Goal: Obtain resource: Download file/media

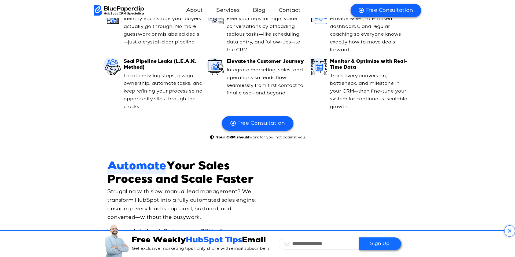
scroll to position [593, 0]
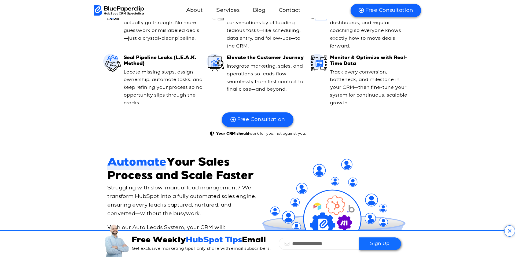
click at [508, 230] on icon at bounding box center [509, 230] width 11 height 11
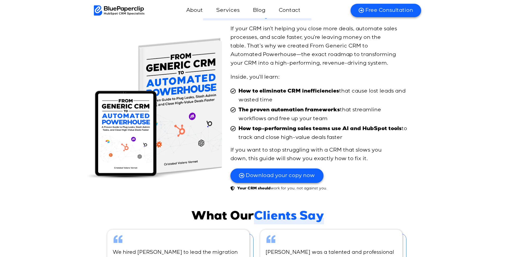
scroll to position [3066, 0]
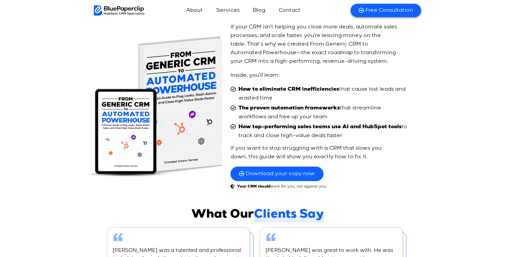
click at [274, 170] on span "Download your copy now" at bounding box center [280, 173] width 69 height 7
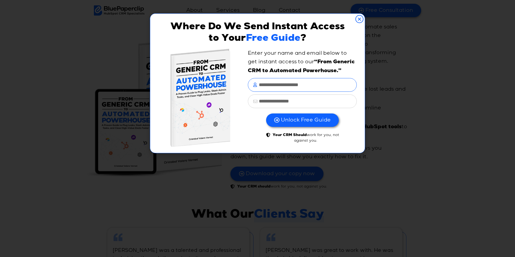
click at [283, 86] on input "text" at bounding box center [302, 85] width 109 height 14
type input "******"
click at [283, 98] on input "email" at bounding box center [302, 101] width 109 height 14
type input "**********"
click at [299, 123] on span "Unlock Free Guide" at bounding box center [306, 120] width 50 height 7
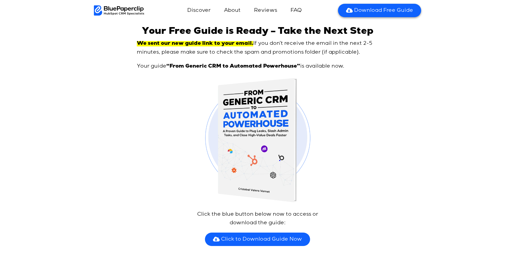
click at [260, 235] on link "Click to Download Guide Now" at bounding box center [257, 238] width 105 height 13
click at [233, 10] on link "About" at bounding box center [231, 10] width 27 height 13
click at [194, 8] on link "Discover" at bounding box center [199, 10] width 34 height 13
click at [140, 9] on img at bounding box center [119, 10] width 50 height 10
click at [123, 10] on img at bounding box center [119, 10] width 50 height 10
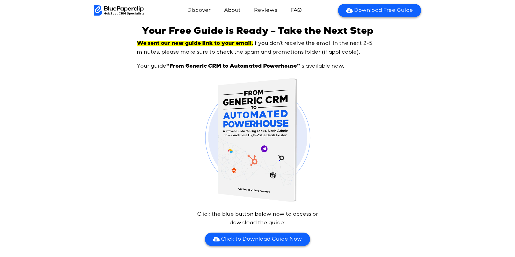
click at [107, 10] on img at bounding box center [119, 10] width 50 height 10
click at [104, 10] on img at bounding box center [119, 10] width 50 height 10
click at [101, 10] on img at bounding box center [119, 10] width 50 height 10
click at [108, 21] on body "Discover About Reviews FAQ Unlock Free Guide Discover About Reviews FAQ Unlock …" at bounding box center [257, 194] width 515 height 388
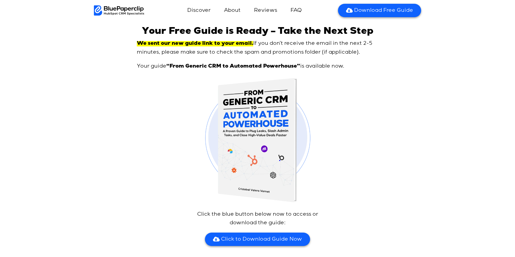
click at [102, 12] on img at bounding box center [119, 10] width 50 height 10
click at [97, 8] on img at bounding box center [119, 10] width 50 height 10
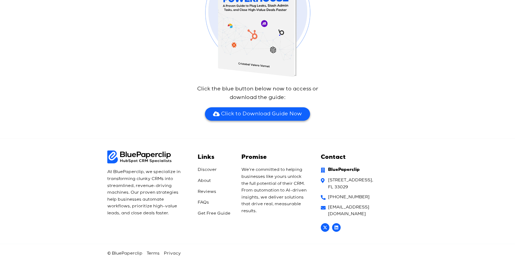
click at [150, 158] on img at bounding box center [139, 156] width 64 height 13
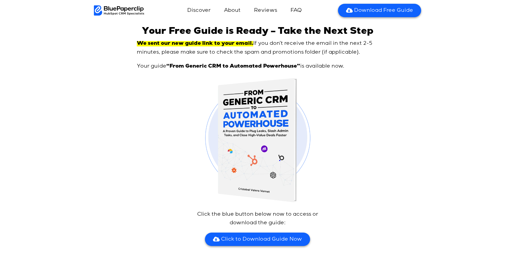
click at [97, 11] on img at bounding box center [119, 10] width 50 height 10
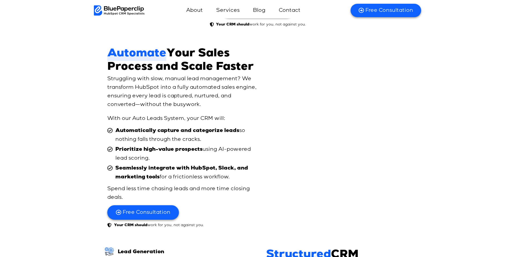
scroll to position [701, 0]
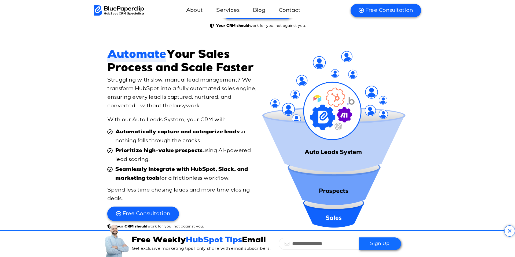
click at [508, 230] on icon at bounding box center [509, 230] width 11 height 11
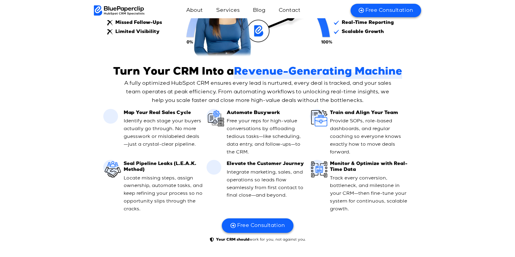
scroll to position [488, 0]
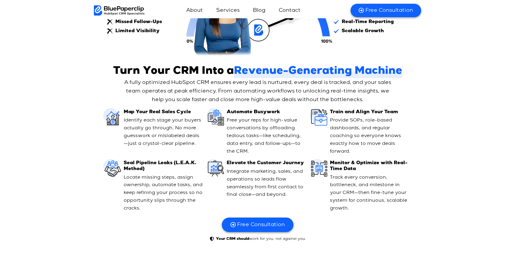
click at [174, 115] on h3 "Map Your Real Sales Cycle" at bounding box center [163, 112] width 79 height 6
click at [199, 12] on link "About" at bounding box center [194, 10] width 27 height 13
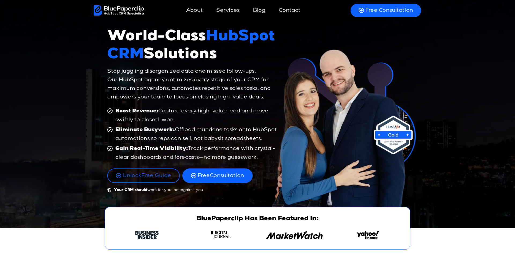
click at [232, 8] on link "Services" at bounding box center [228, 10] width 34 height 13
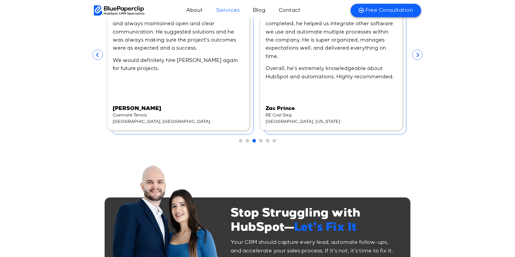
scroll to position [1769, 0]
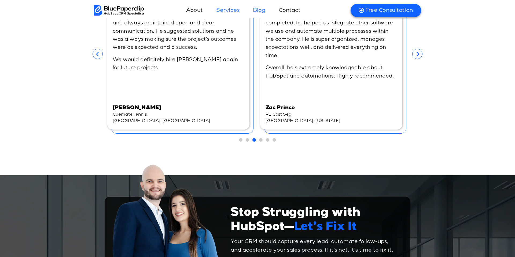
click at [258, 10] on link "Blog" at bounding box center [258, 10] width 23 height 13
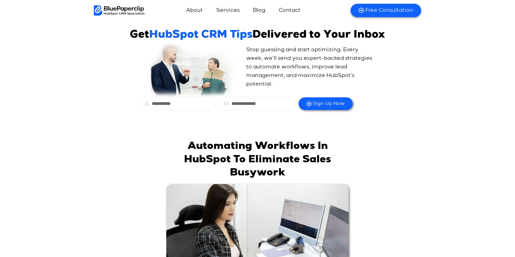
click at [201, 12] on link "About" at bounding box center [194, 10] width 27 height 13
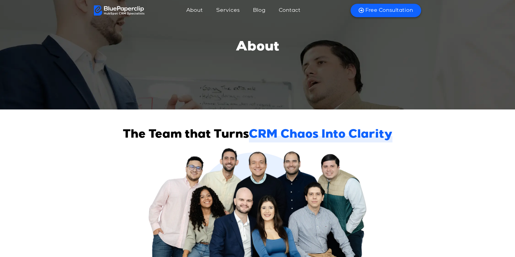
click at [137, 10] on img at bounding box center [119, 10] width 51 height 10
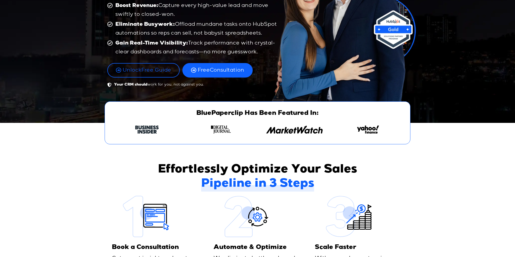
scroll to position [119, 0]
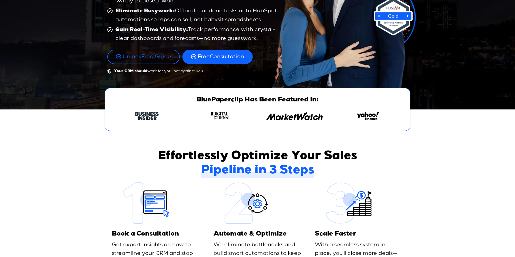
click at [145, 58] on span "Unlock Free Guide" at bounding box center [147, 56] width 49 height 7
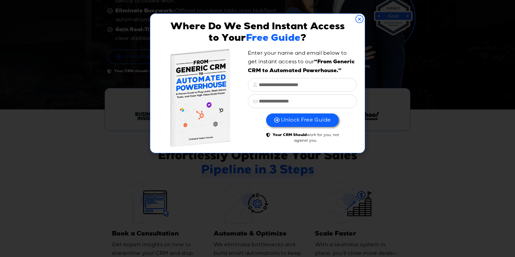
click at [360, 18] on icon "Close" at bounding box center [359, 19] width 8 height 8
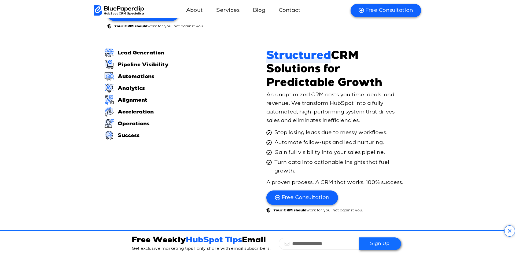
scroll to position [906, 0]
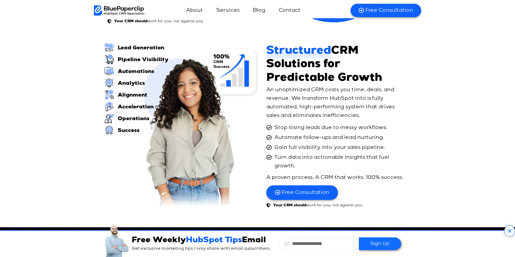
click at [177, 83] on img at bounding box center [197, 127] width 127 height 163
click at [189, 89] on img at bounding box center [197, 127] width 127 height 163
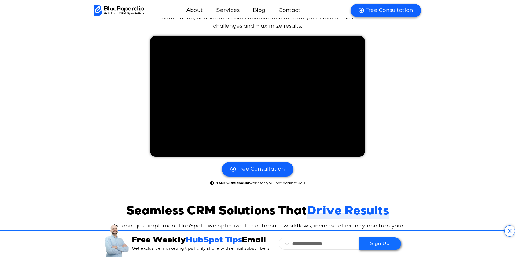
scroll to position [2480, 0]
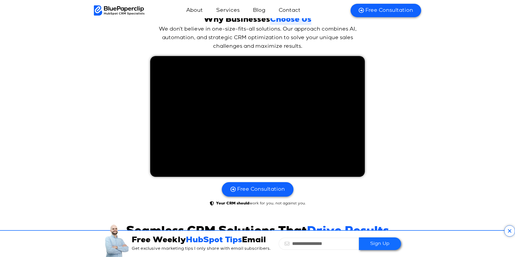
click at [510, 230] on icon at bounding box center [509, 230] width 11 height 11
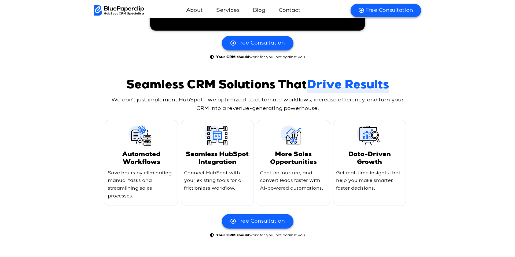
scroll to position [2633, 0]
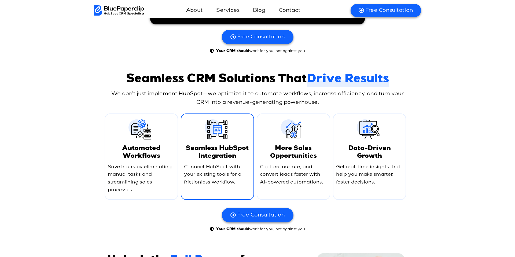
click at [226, 165] on p "Connect HubSpot with your existing tools for a frictionless workflow." at bounding box center [217, 174] width 67 height 23
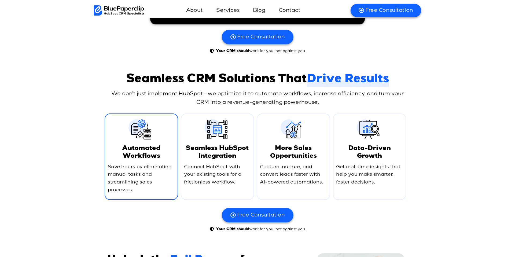
click at [151, 163] on p "Save hours by eliminating manual tasks and streamlining sales processes." at bounding box center [141, 178] width 67 height 31
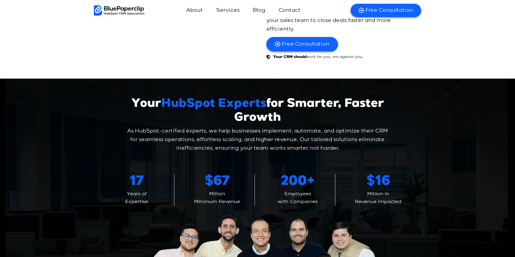
scroll to position [1957, 0]
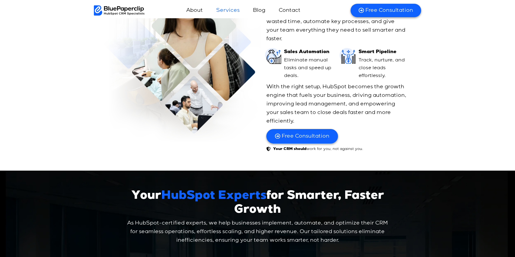
click at [224, 10] on link "Services" at bounding box center [228, 10] width 34 height 13
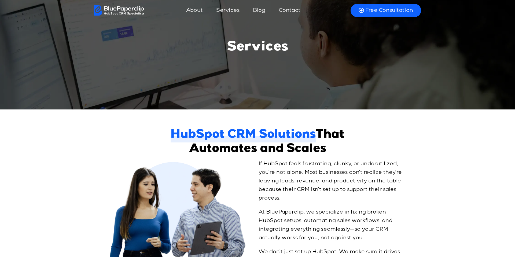
click at [197, 10] on link "About" at bounding box center [194, 10] width 27 height 13
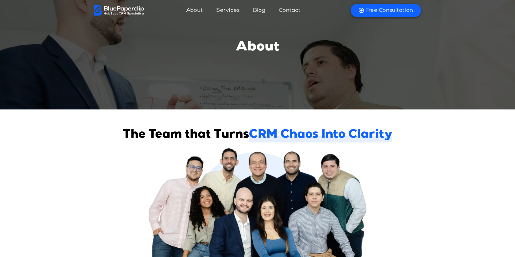
click at [226, 10] on link "Services" at bounding box center [228, 10] width 34 height 13
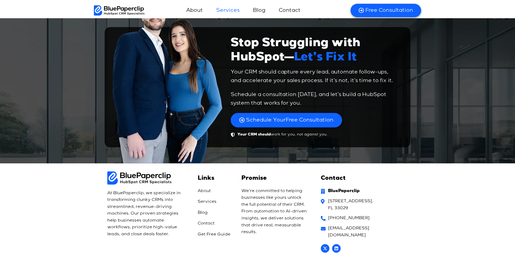
scroll to position [1954, 0]
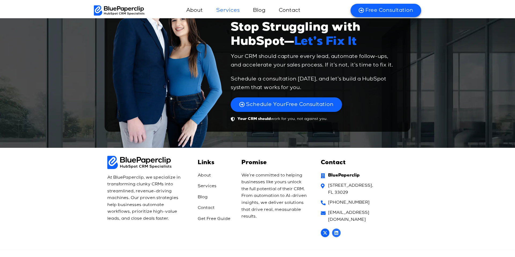
click at [336, 231] on icon at bounding box center [336, 233] width 4 height 4
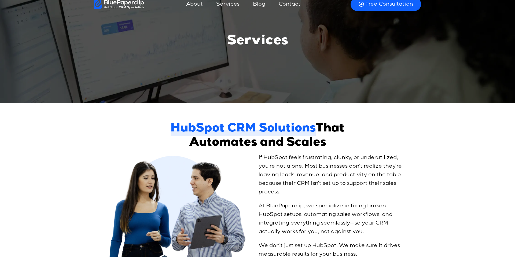
scroll to position [0, 0]
